Goal: Transaction & Acquisition: Purchase product/service

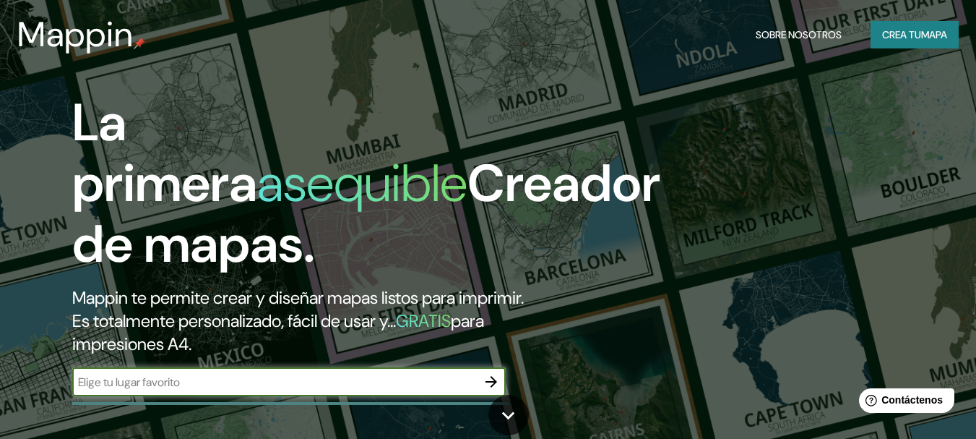
click at [177, 377] on input "text" at bounding box center [274, 382] width 405 height 17
type input "urbanizacion marcavalle"
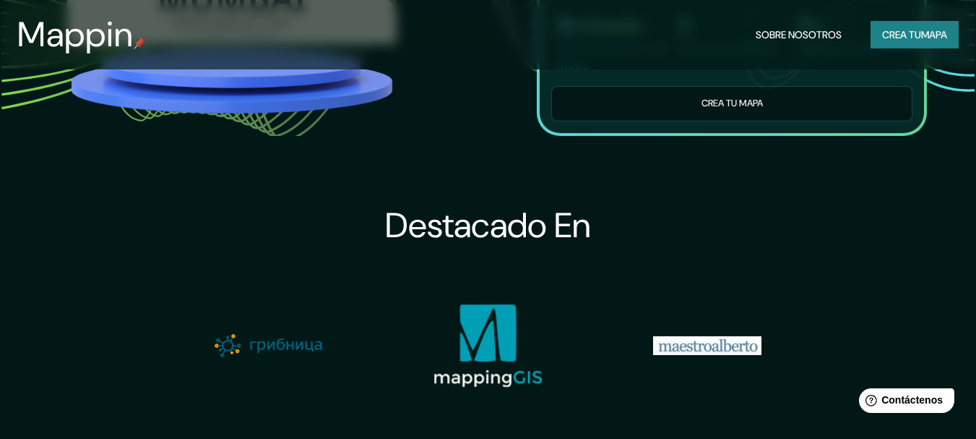
scroll to position [1530, 0]
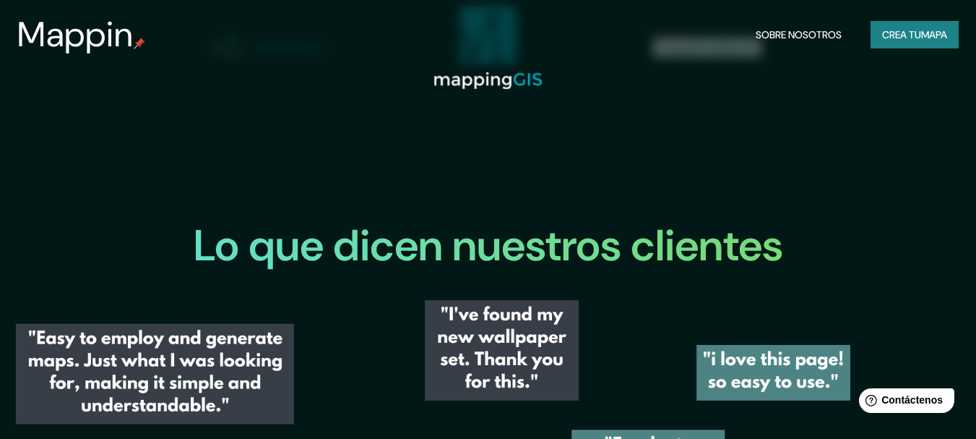
click at [907, 40] on font "Crea tu" at bounding box center [901, 34] width 39 height 13
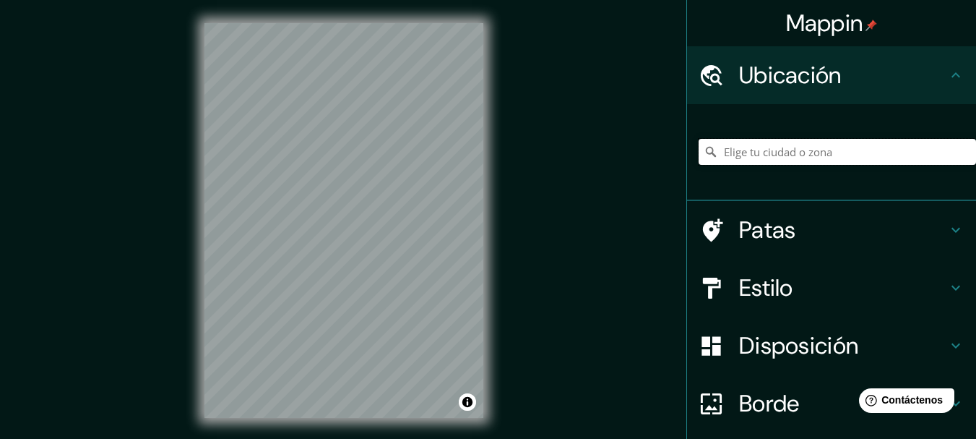
click at [774, 154] on input "Elige tu ciudad o zona" at bounding box center [837, 152] width 277 height 26
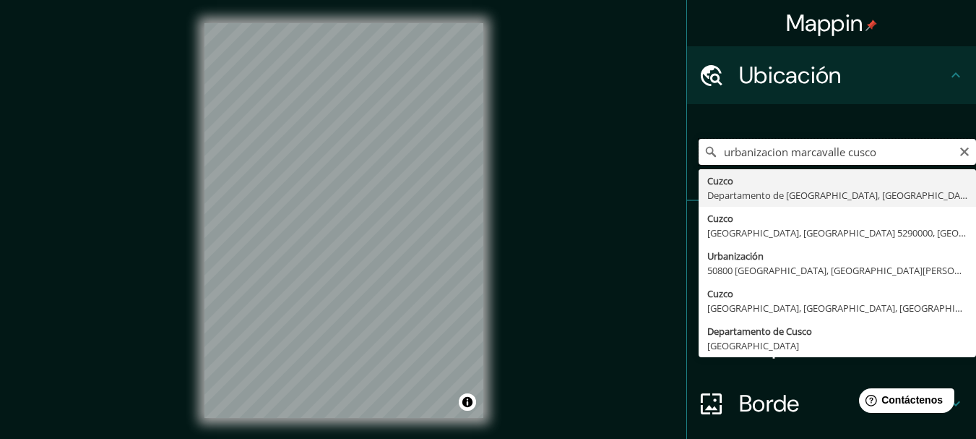
type input "Cusco, [GEOGRAPHIC_DATA], [GEOGRAPHIC_DATA]"
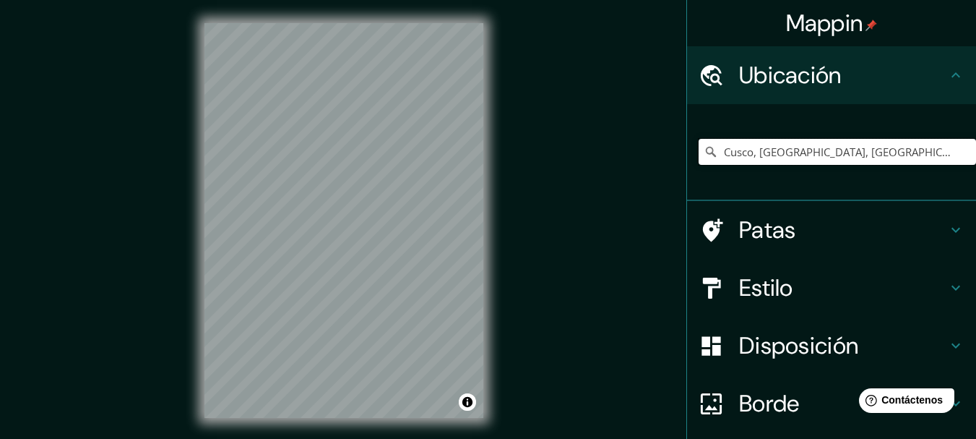
click at [876, 153] on input "Cusco, [GEOGRAPHIC_DATA], [GEOGRAPHIC_DATA]" at bounding box center [837, 152] width 277 height 26
drag, startPoint x: 923, startPoint y: 153, endPoint x: 715, endPoint y: 145, distance: 209.0
click at [715, 145] on input "Cusco, [GEOGRAPHIC_DATA], [GEOGRAPHIC_DATA]" at bounding box center [837, 152] width 277 height 26
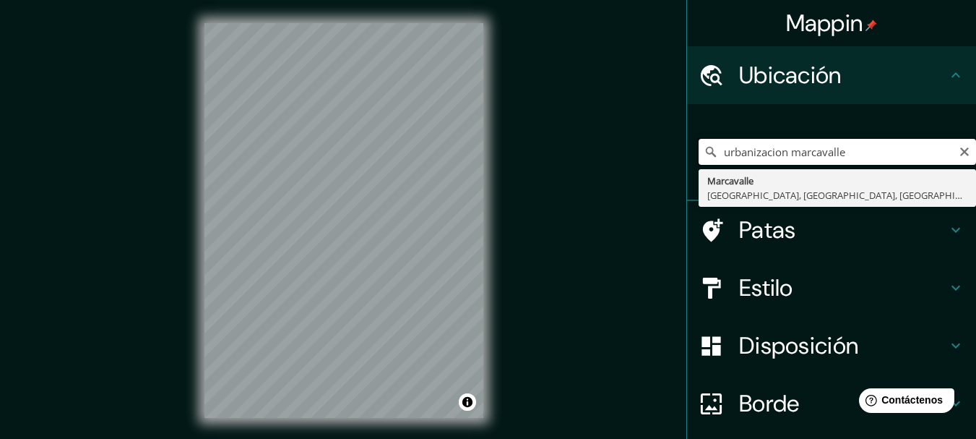
click at [715, 155] on input "urbanizacion marcavalle" at bounding box center [837, 152] width 277 height 26
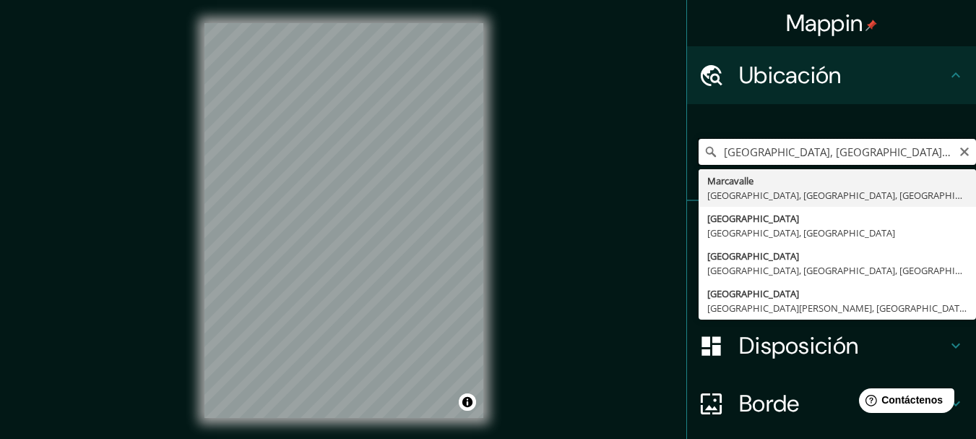
click at [793, 160] on input "[GEOGRAPHIC_DATA], [GEOGRAPHIC_DATA], [GEOGRAPHIC_DATA], [GEOGRAPHIC_DATA]" at bounding box center [837, 152] width 277 height 26
drag, startPoint x: 775, startPoint y: 154, endPoint x: 972, endPoint y: 143, distance: 198.3
click at [972, 143] on div "Mappin Ubicación [GEOGRAPHIC_DATA], [GEOGRAPHIC_DATA], [GEOGRAPHIC_DATA], [GEOG…" at bounding box center [831, 219] width 290 height 439
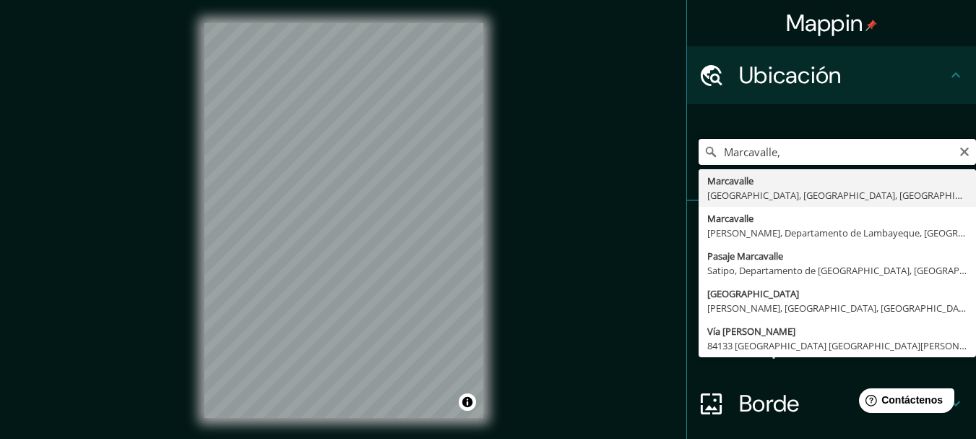
type input "Marcavalle"
drag, startPoint x: 778, startPoint y: 158, endPoint x: 696, endPoint y: 163, distance: 82.5
click at [699, 163] on input "Marcavalle" at bounding box center [837, 152] width 277 height 26
type input "Wanchaq, [GEOGRAPHIC_DATA], [GEOGRAPHIC_DATA]"
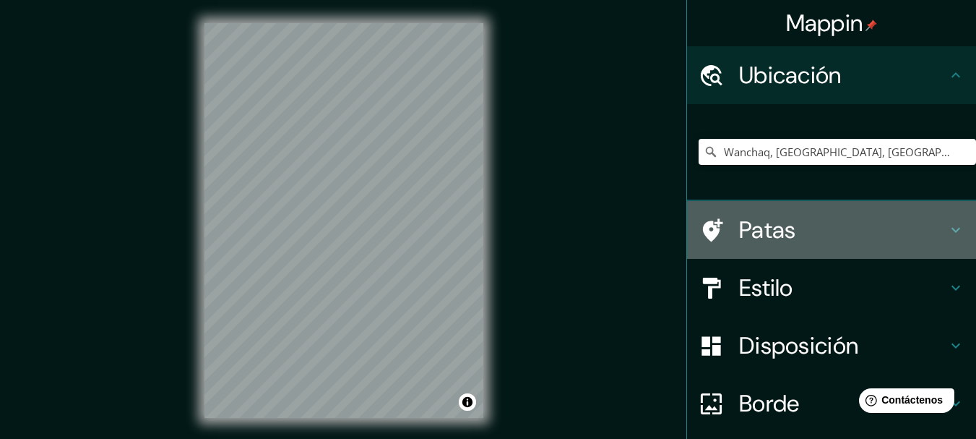
click at [947, 233] on icon at bounding box center [955, 229] width 17 height 17
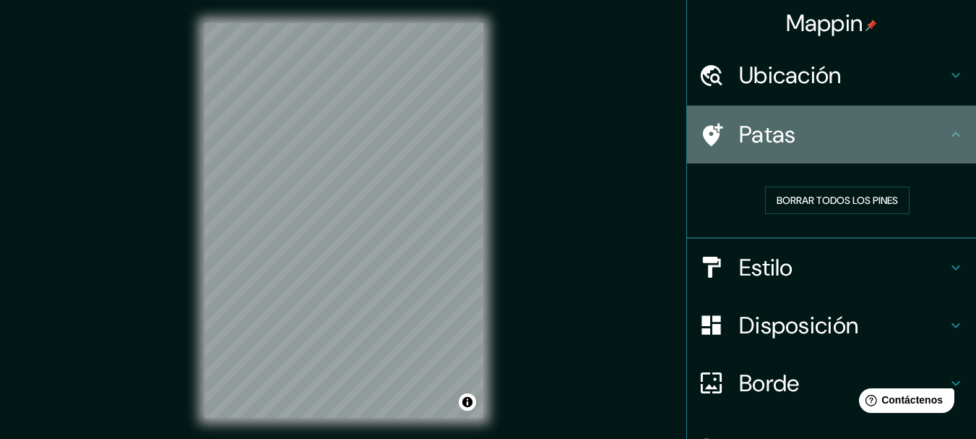
click at [947, 131] on icon at bounding box center [955, 134] width 17 height 17
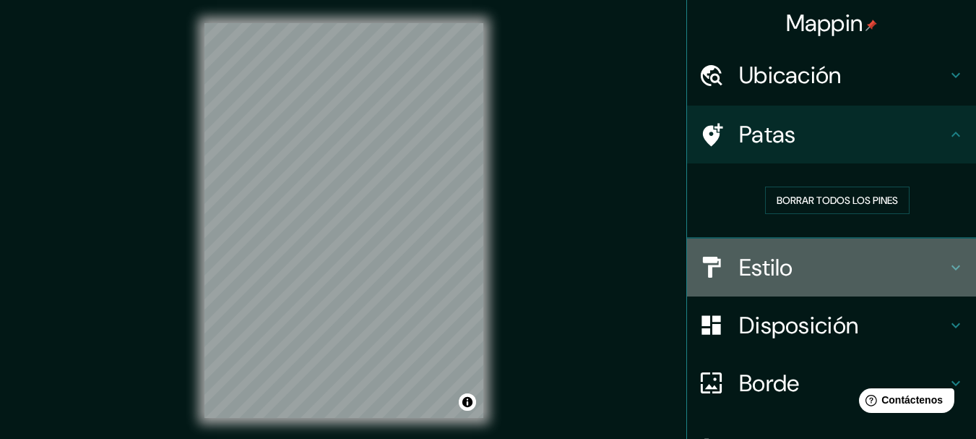
click at [759, 273] on font "Estilo" at bounding box center [766, 267] width 54 height 30
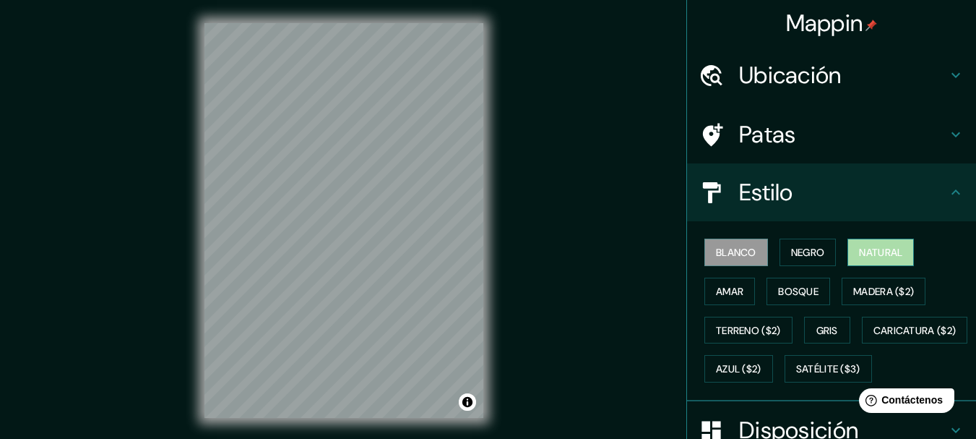
click at [859, 247] on font "Natural" at bounding box center [880, 252] width 43 height 13
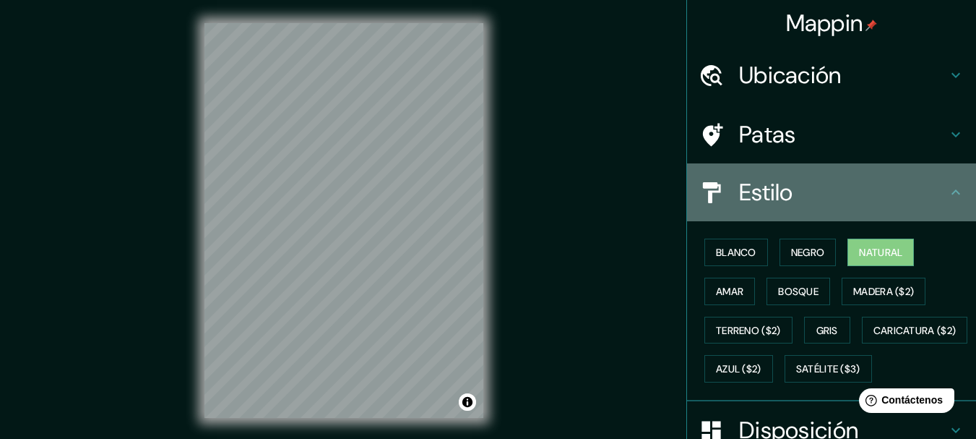
click at [855, 197] on h4 "Estilo" at bounding box center [843, 192] width 208 height 29
click at [947, 188] on icon at bounding box center [955, 192] width 17 height 17
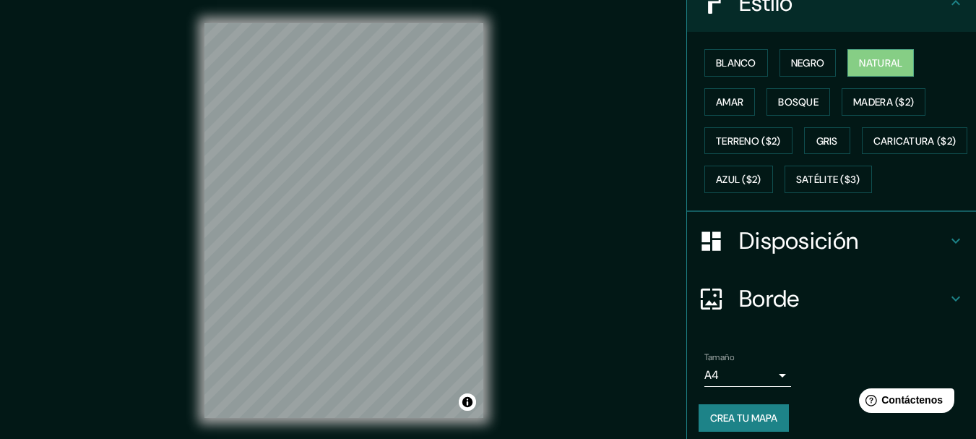
scroll to position [221, 0]
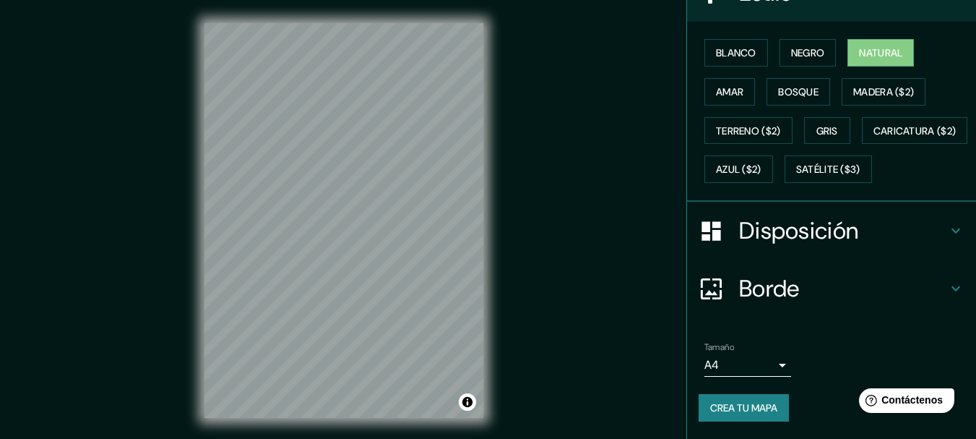
click at [919, 231] on div "Disposición" at bounding box center [831, 231] width 289 height 58
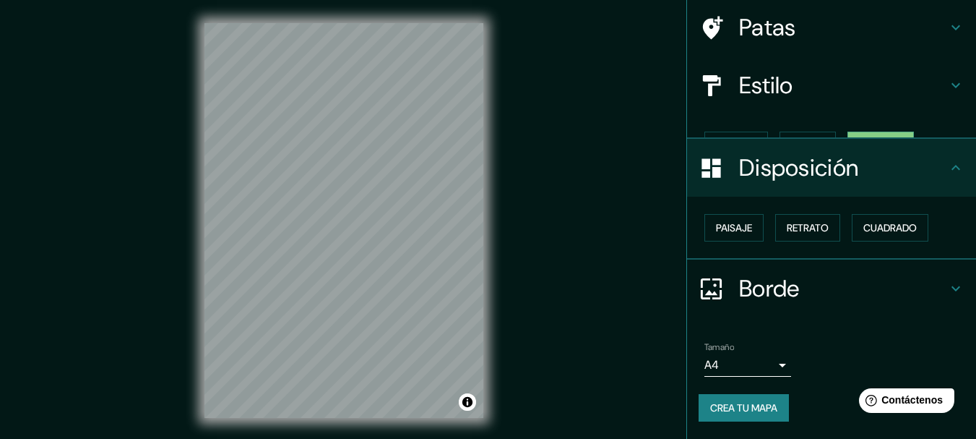
scroll to position [82, 0]
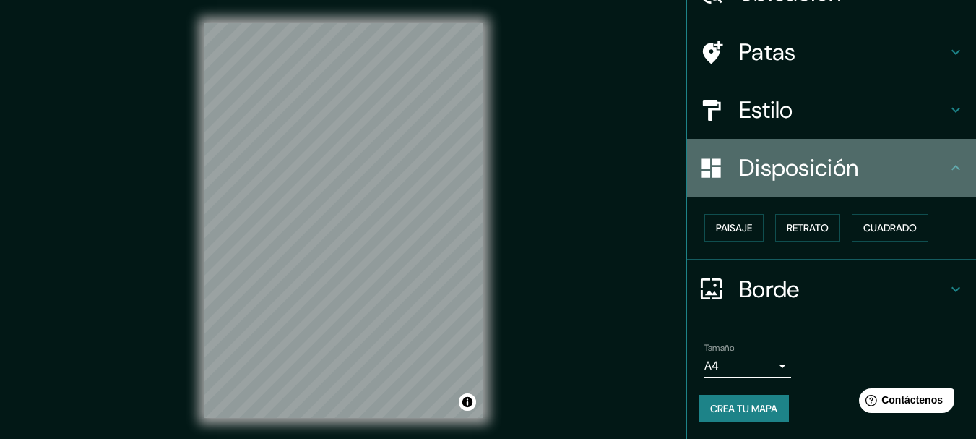
click at [928, 167] on h4 "Disposición" at bounding box center [843, 167] width 208 height 29
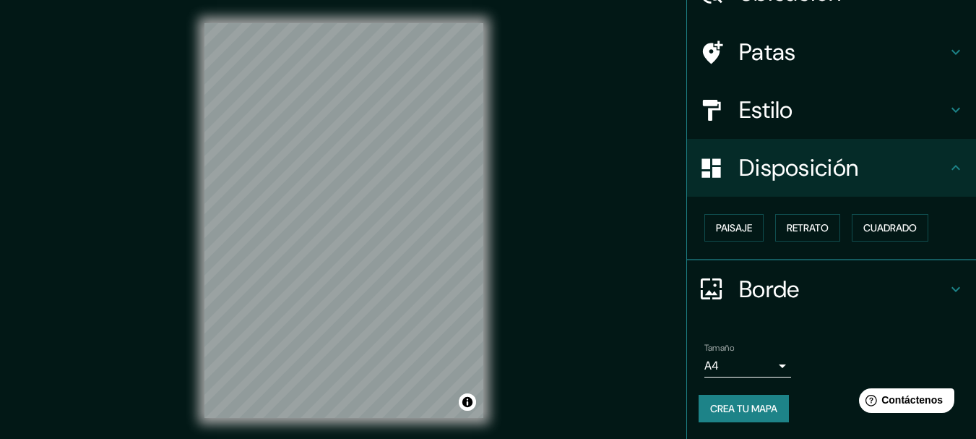
click at [948, 160] on icon at bounding box center [955, 167] width 17 height 17
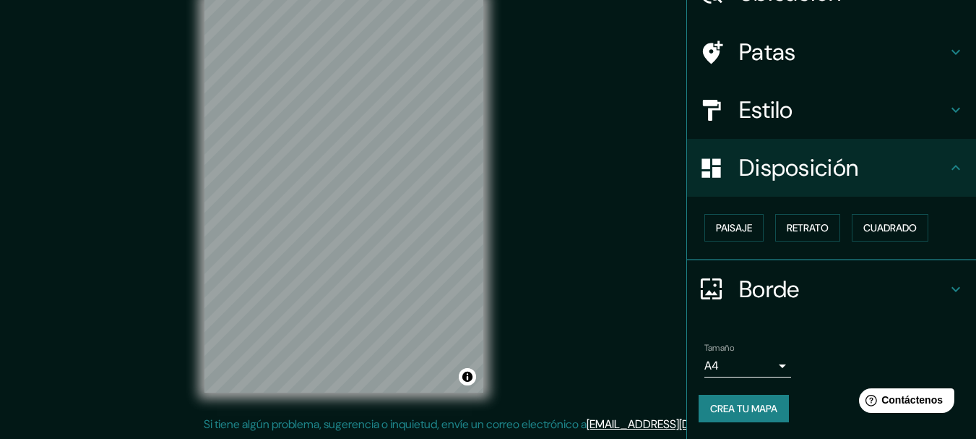
click at [751, 359] on body "Mappin Ubicación Wanchaq, [GEOGRAPHIC_DATA], [GEOGRAPHIC_DATA] Patas Estilo Dis…" at bounding box center [488, 194] width 976 height 439
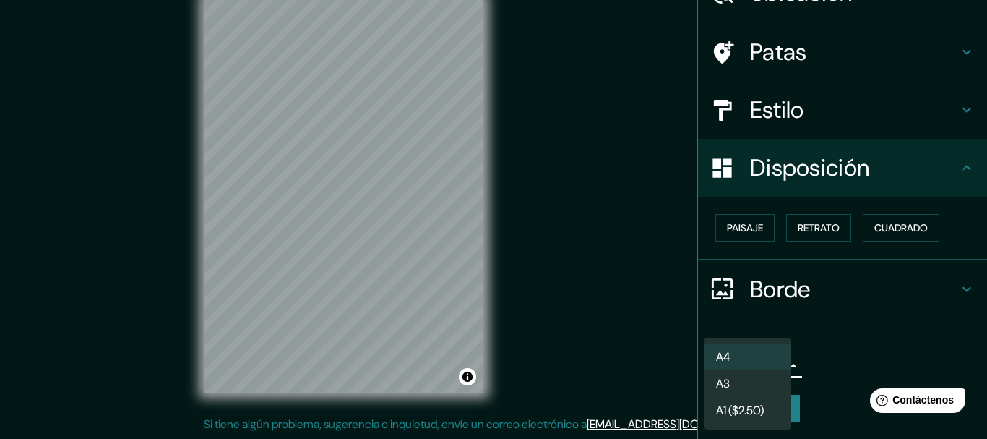
click at [759, 376] on li "A3" at bounding box center [747, 383] width 87 height 27
type input "a4"
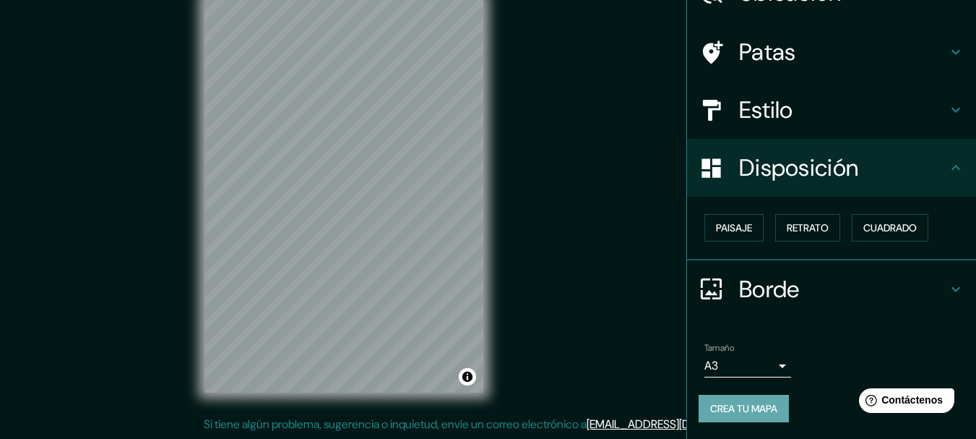
click at [766, 402] on font "Crea tu mapa" at bounding box center [743, 408] width 67 height 13
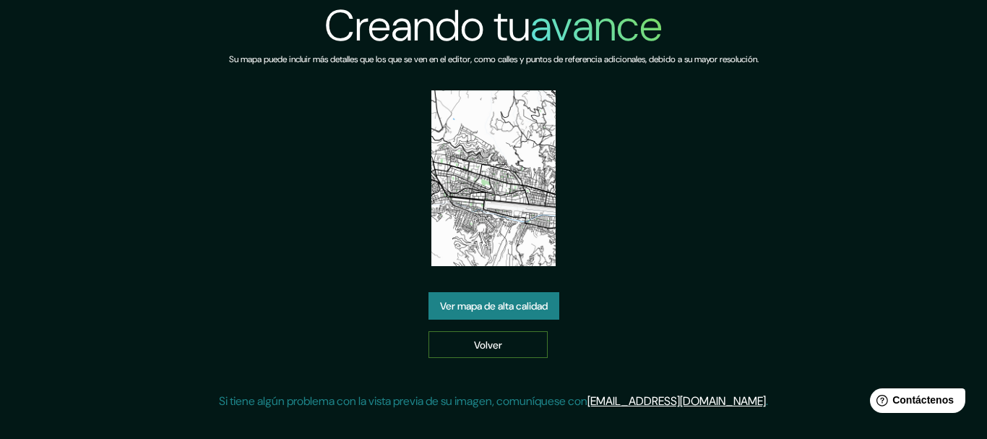
click at [467, 341] on link "Volver" at bounding box center [487, 344] width 119 height 27
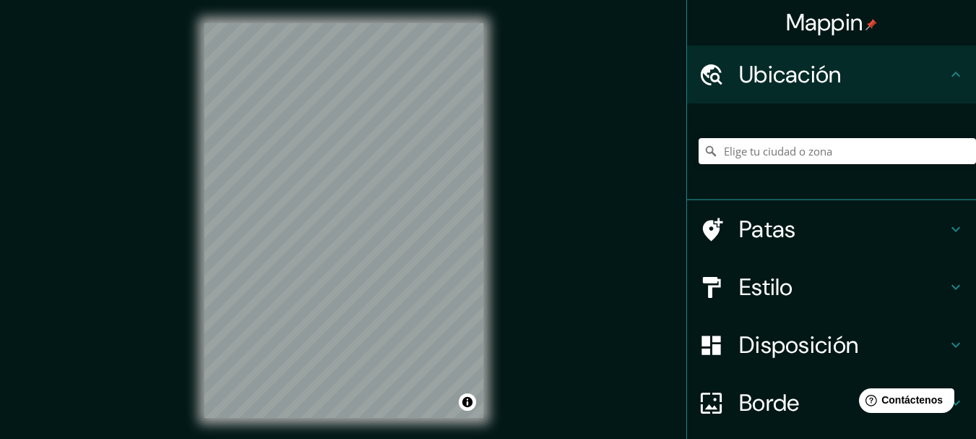
scroll to position [115, 0]
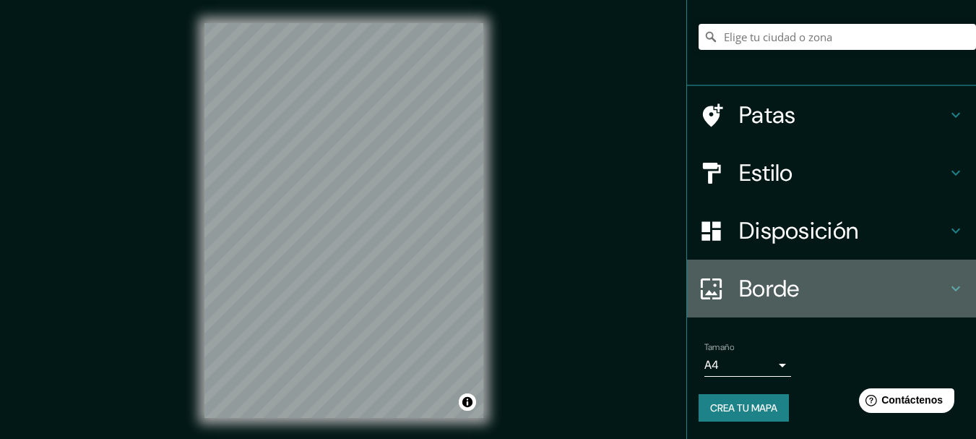
click at [947, 285] on icon at bounding box center [955, 288] width 17 height 17
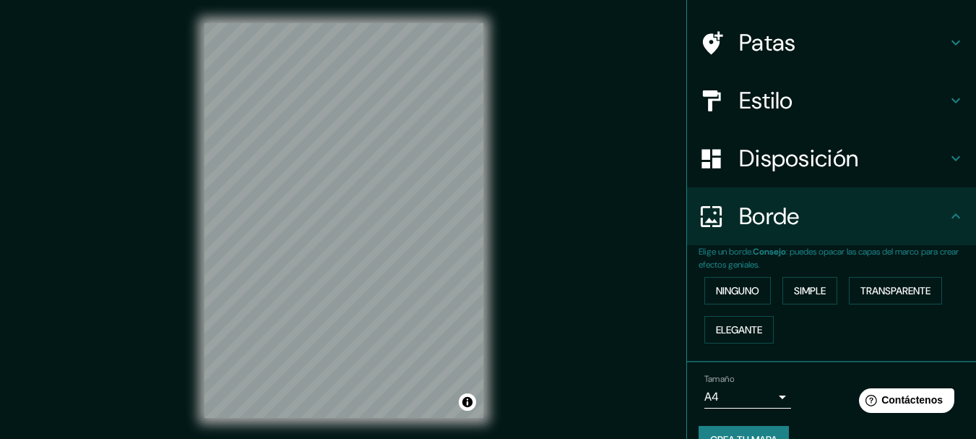
click at [947, 216] on icon at bounding box center [955, 215] width 17 height 17
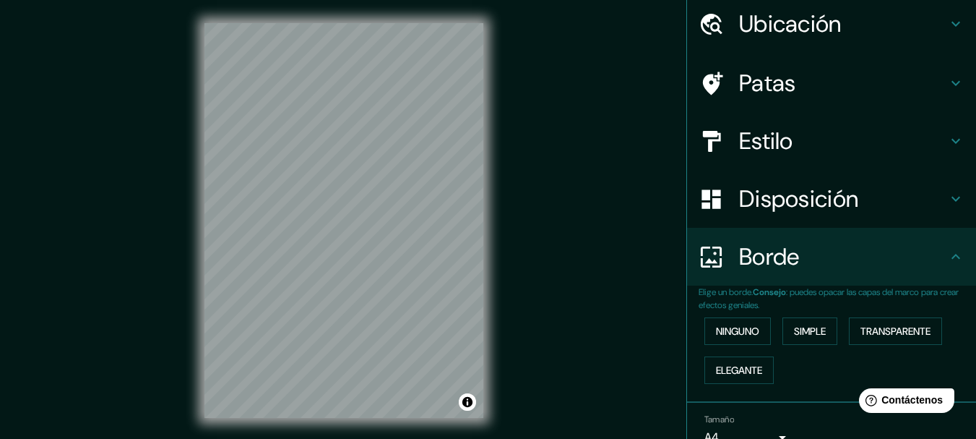
scroll to position [0, 0]
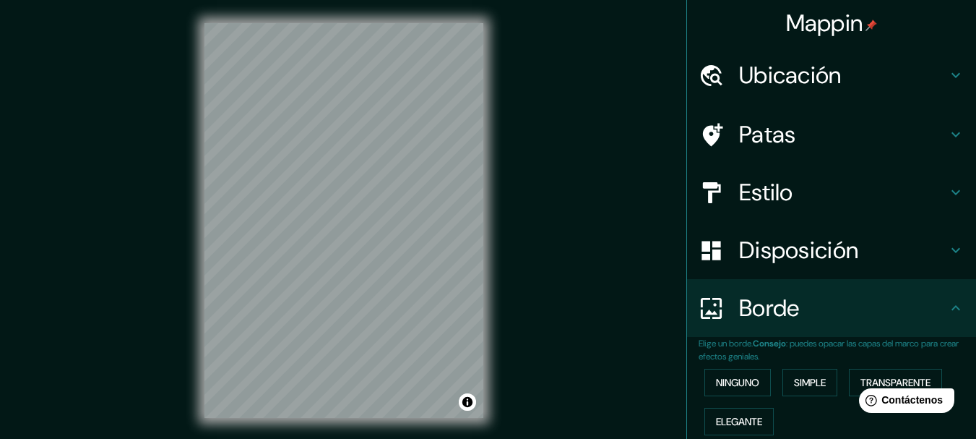
click at [935, 79] on h4 "Ubicación" at bounding box center [843, 75] width 208 height 29
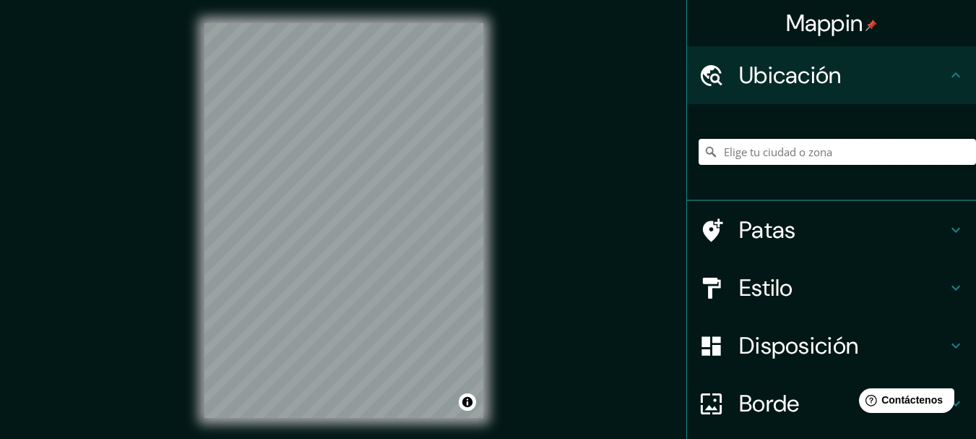
click at [829, 155] on input "Elige tu ciudad o zona" at bounding box center [837, 152] width 277 height 26
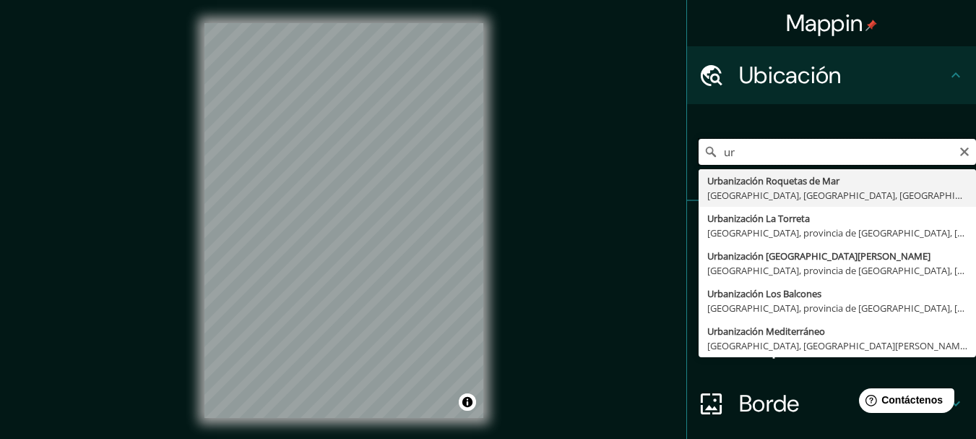
type input "u"
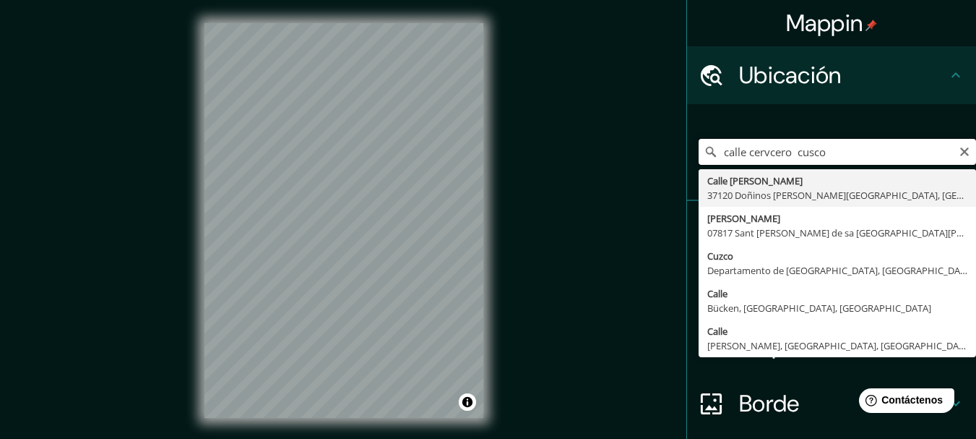
type input "Calle Cervero, 37120 Doñinos de Salamanca, provincia de Salamanca, España"
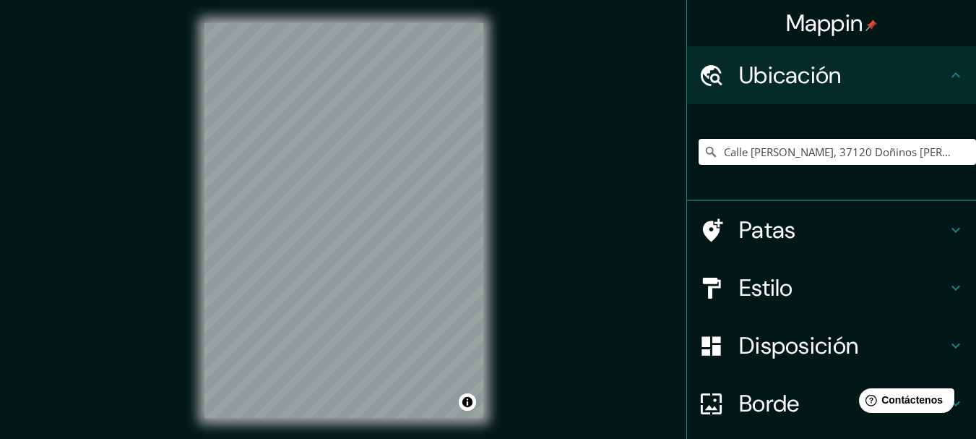
click at [848, 155] on input "Calle Cervero, 37120 Doñinos de Salamanca, provincia de Salamanca, España" at bounding box center [837, 152] width 277 height 26
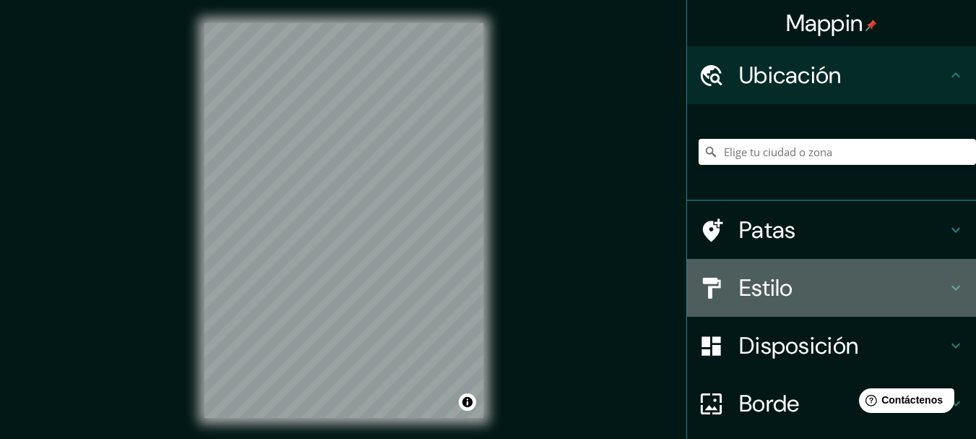
click at [947, 295] on icon at bounding box center [955, 287] width 17 height 17
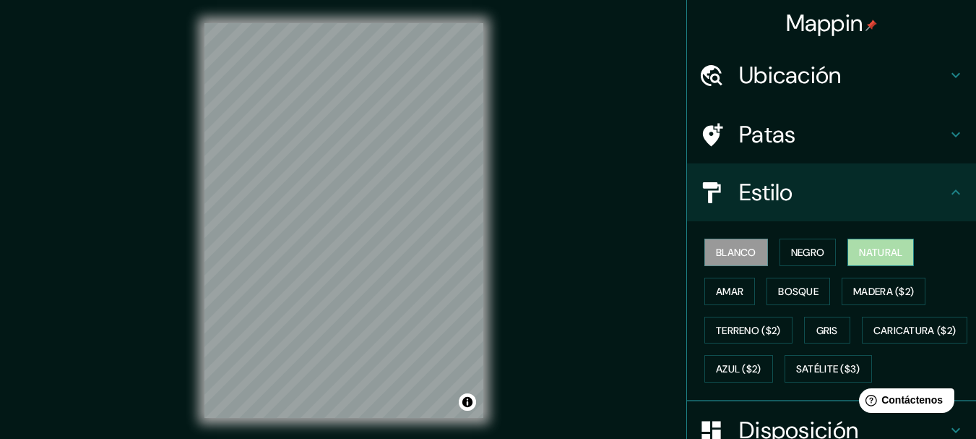
click at [876, 258] on font "Natural" at bounding box center [880, 252] width 43 height 13
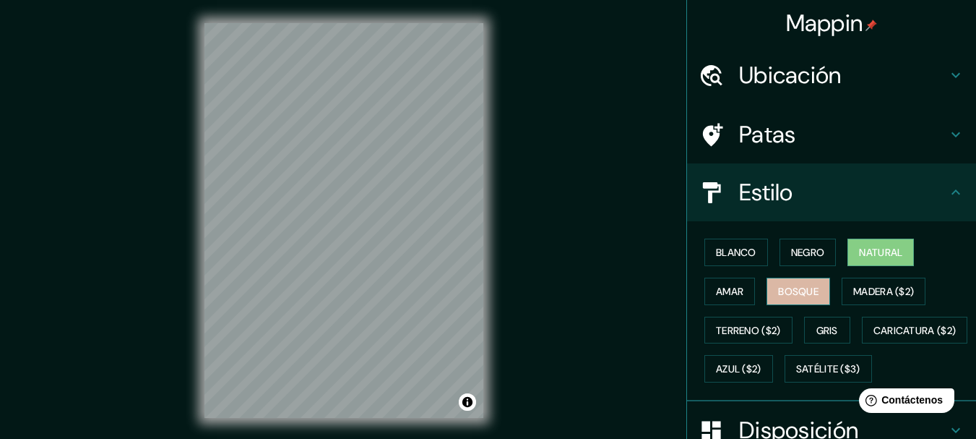
click at [784, 296] on font "Bosque" at bounding box center [798, 291] width 40 height 13
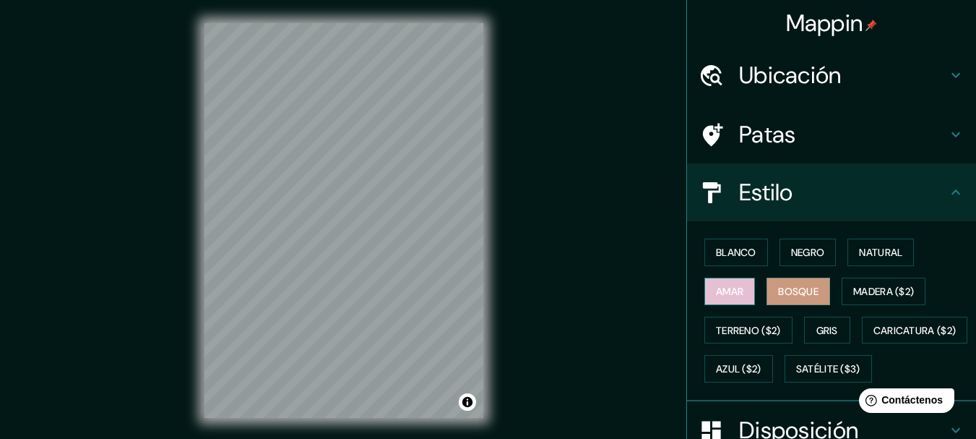
click at [732, 291] on font "Amar" at bounding box center [729, 291] width 27 height 13
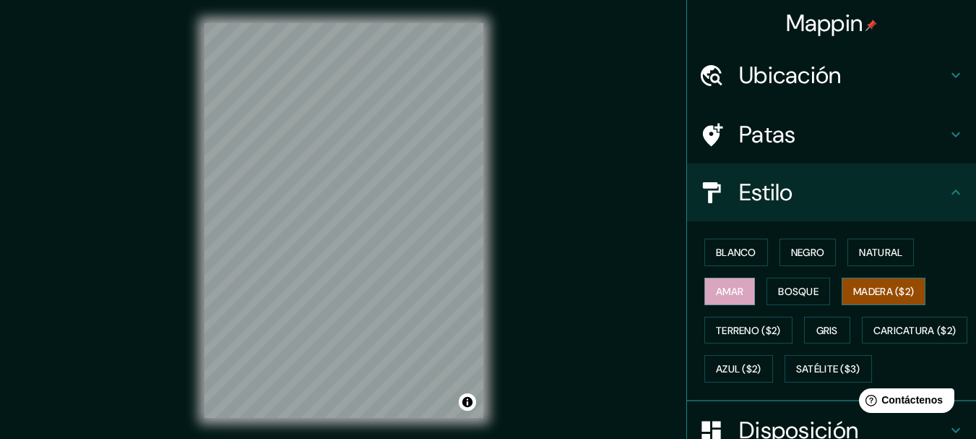
click at [887, 293] on font "Madera ($2)" at bounding box center [883, 291] width 61 height 13
click at [744, 322] on font "Terreno ($2)" at bounding box center [748, 330] width 65 height 19
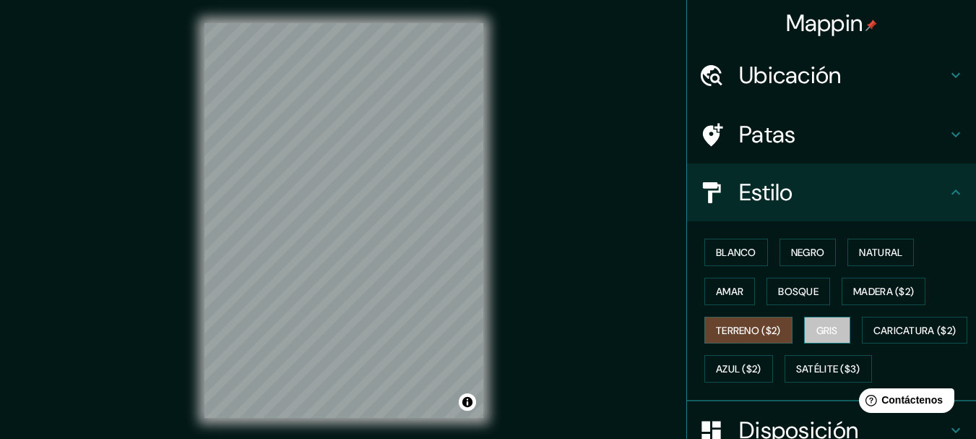
click at [821, 335] on font "Gris" at bounding box center [827, 330] width 22 height 13
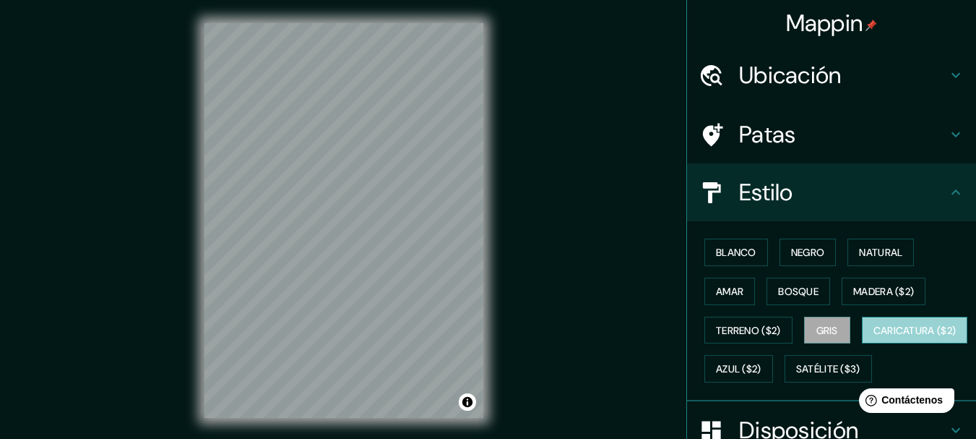
click at [874, 340] on font "Caricatura ($2)" at bounding box center [915, 330] width 83 height 19
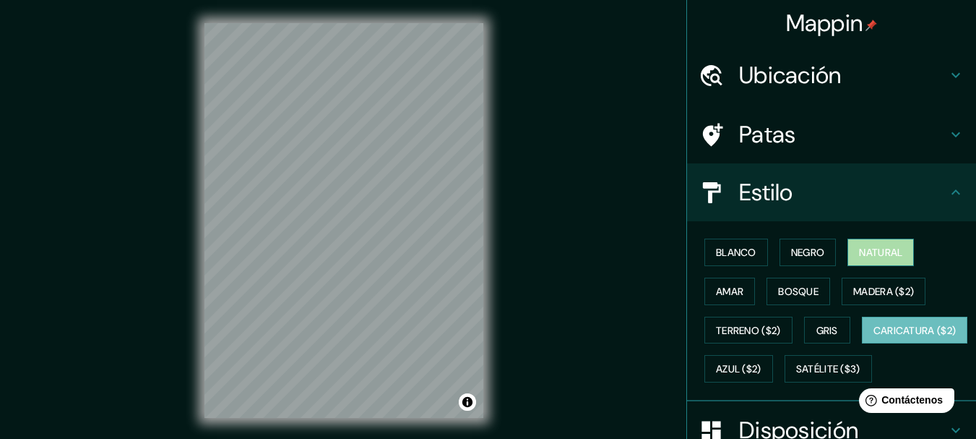
click at [859, 246] on font "Natural" at bounding box center [880, 252] width 43 height 13
